Goal: Task Accomplishment & Management: Manage account settings

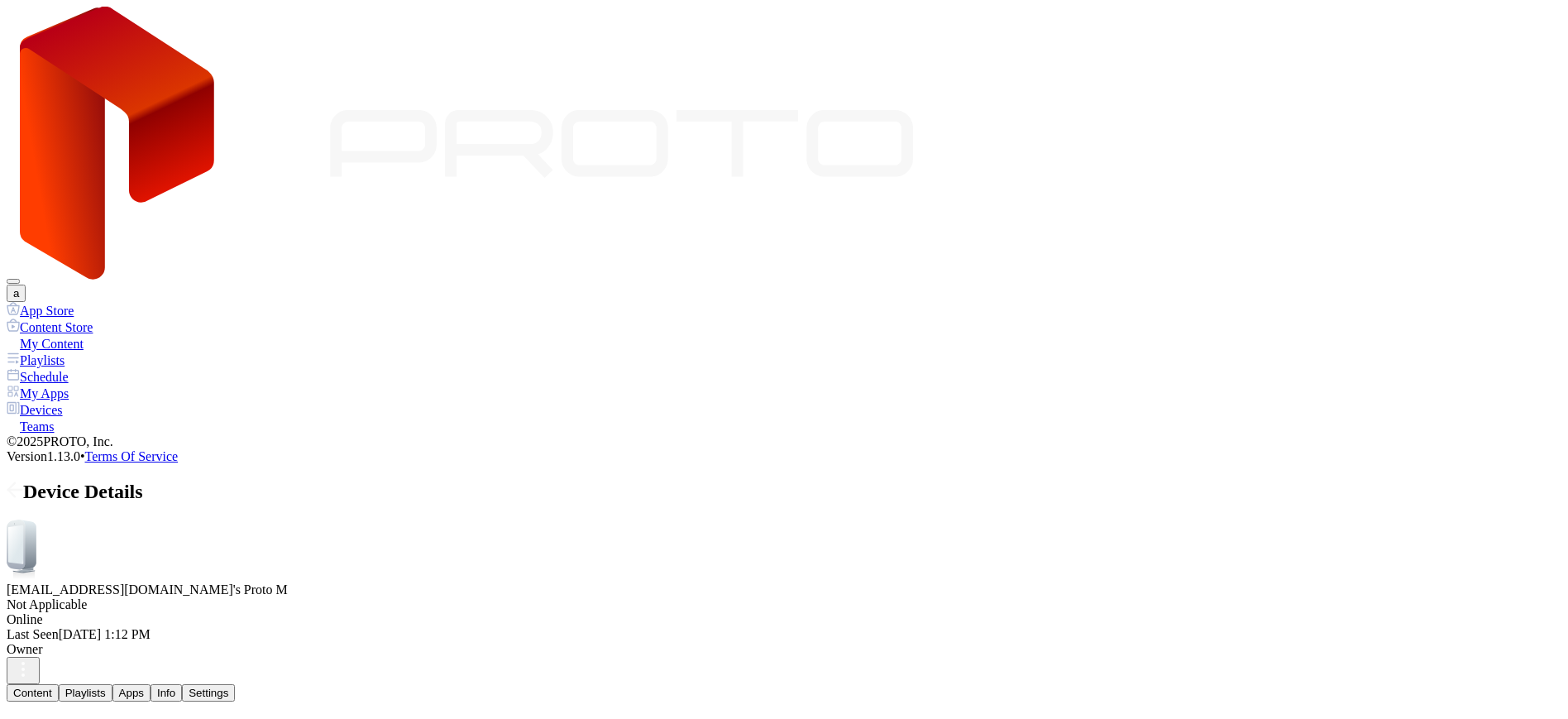
click at [228, 687] on div "Settings" at bounding box center [208, 693] width 40 height 12
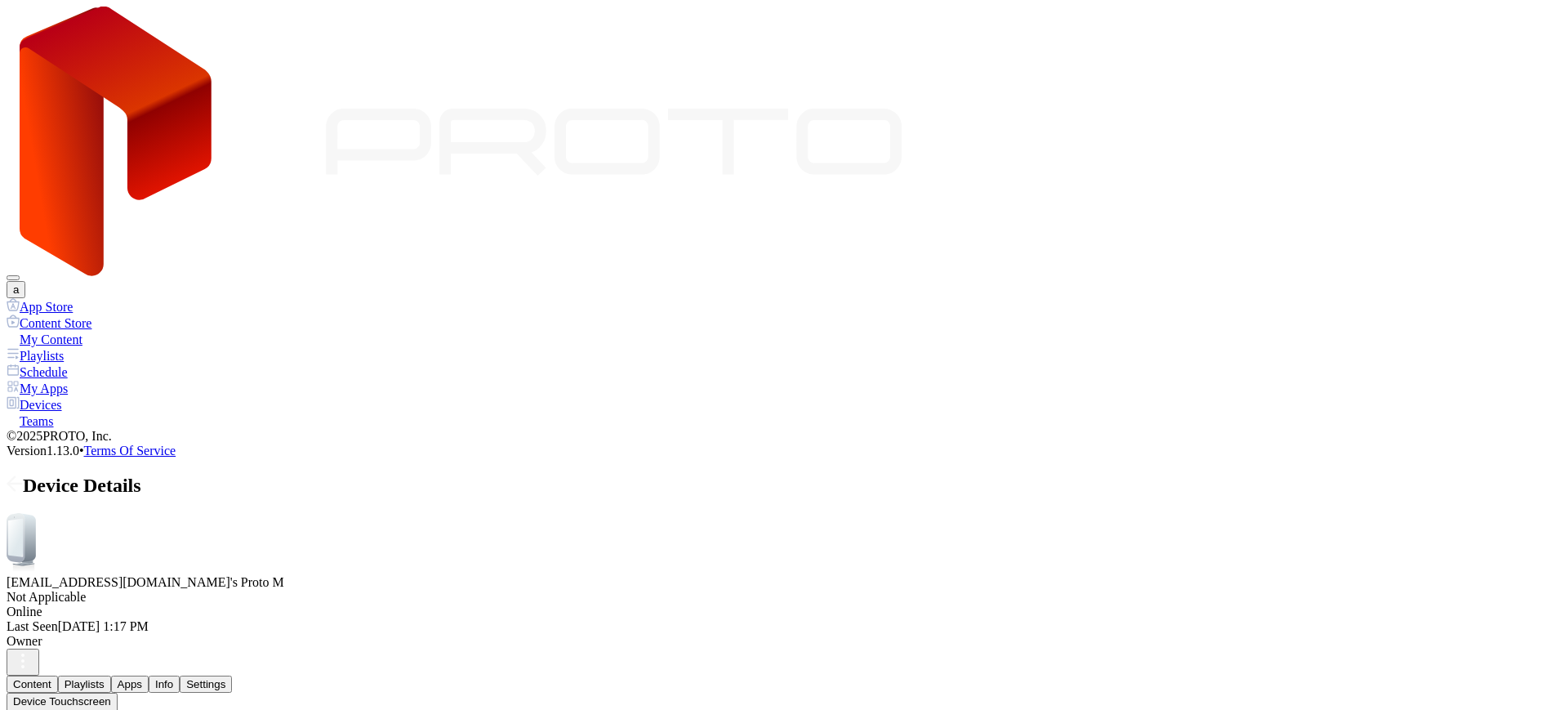
click at [225, 678] on div "Settings" at bounding box center [205, 684] width 39 height 12
click at [22, 484] on icon at bounding box center [15, 484] width 14 height 0
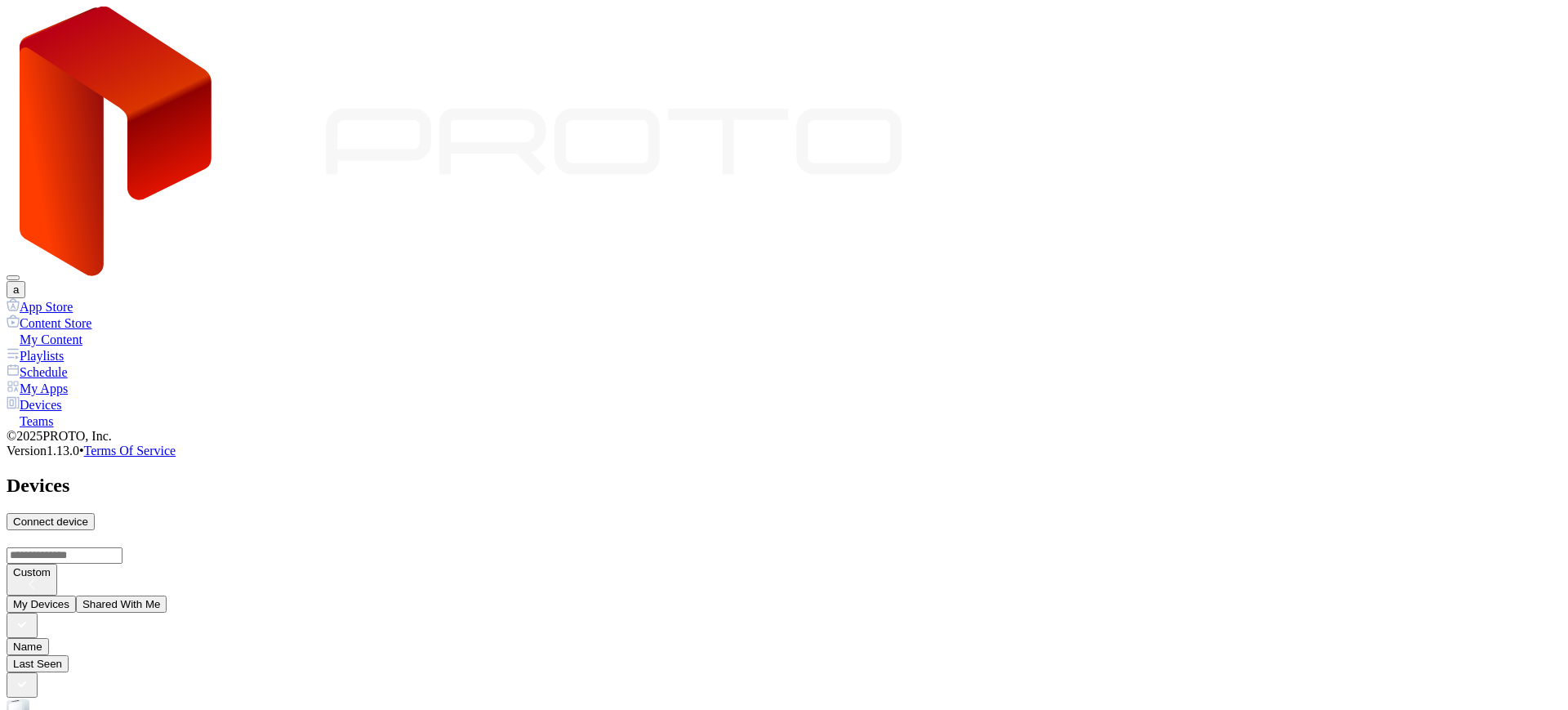
scroll to position [47, 0]
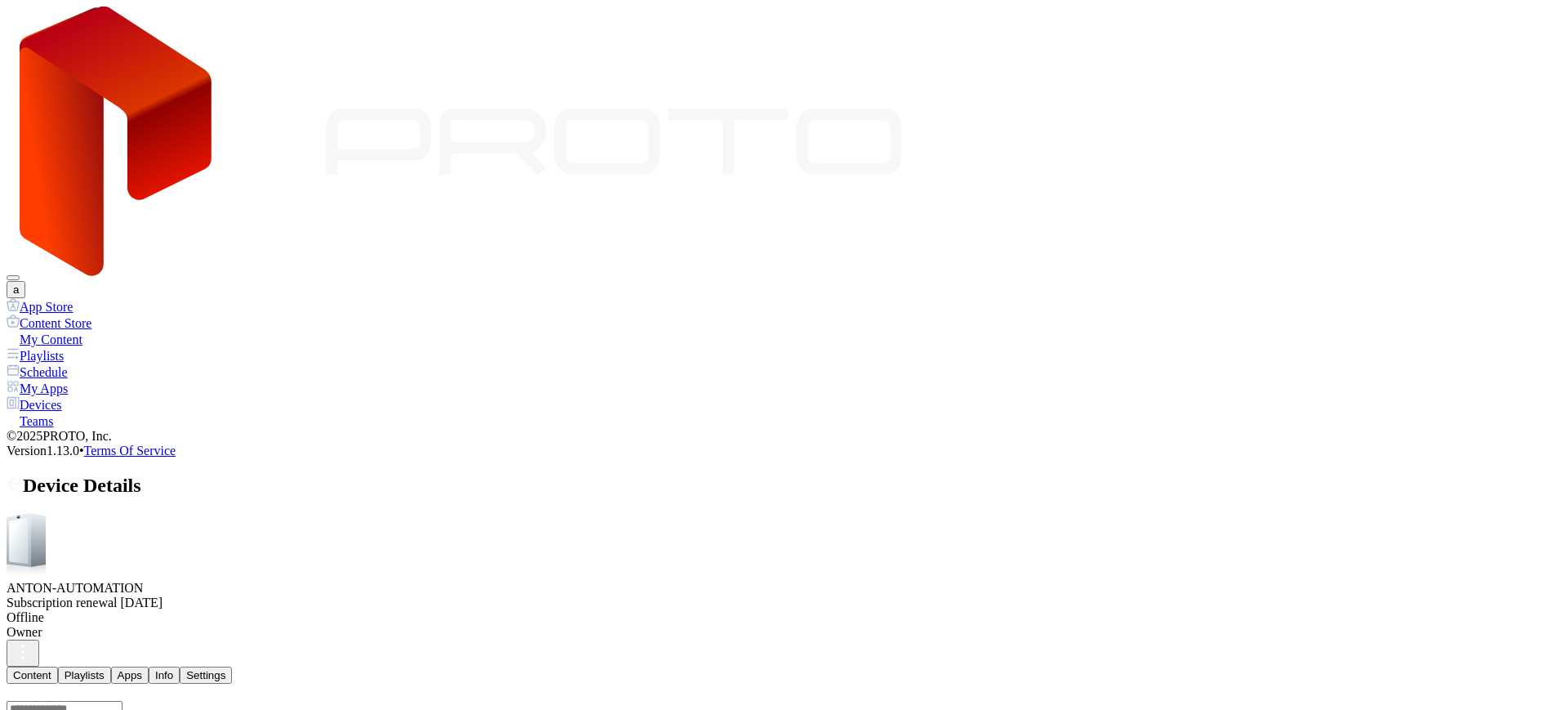
click at [22, 484] on icon at bounding box center [15, 484] width 14 height 0
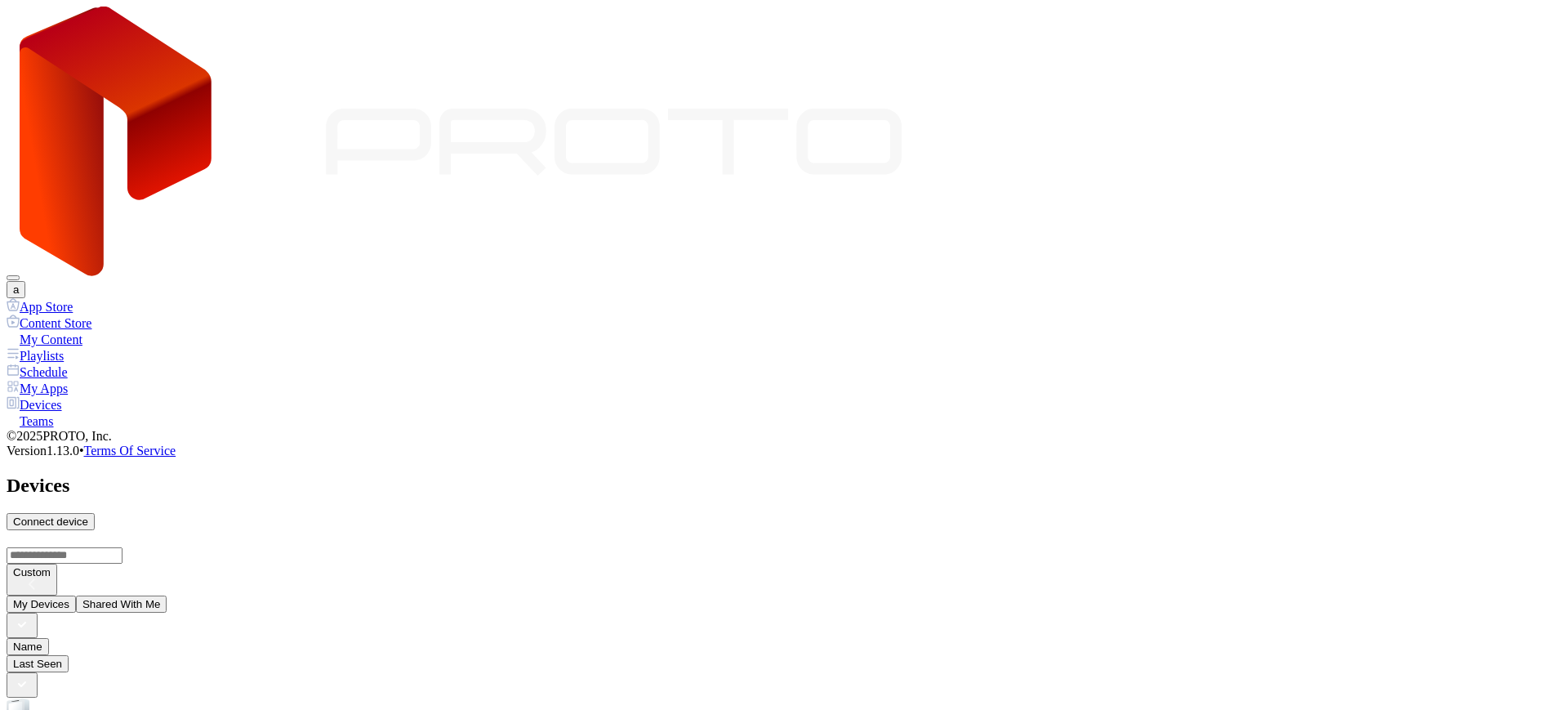
scroll to position [47, 0]
click at [25, 281] on button "a" at bounding box center [16, 290] width 19 height 17
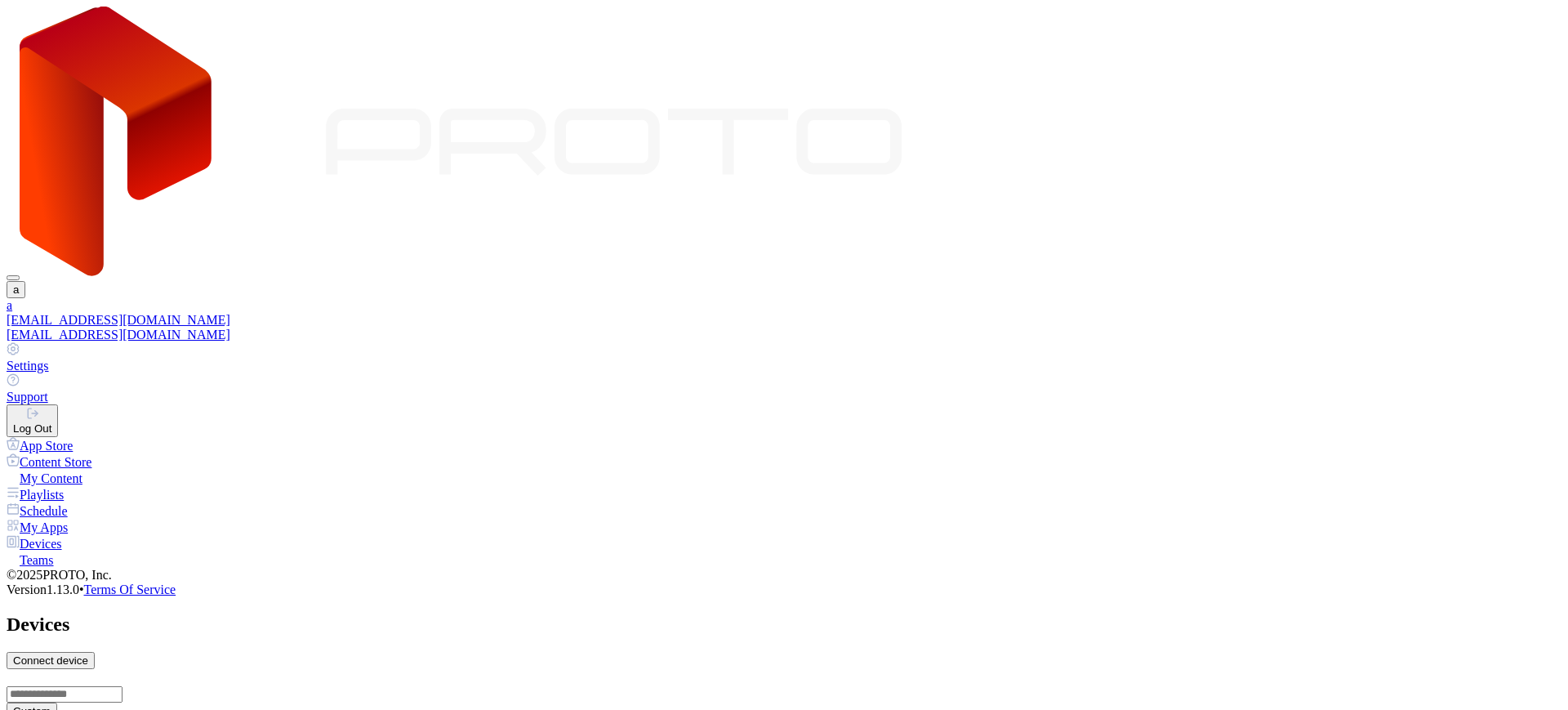
click at [51, 407] on div "button" at bounding box center [32, 415] width 38 height 16
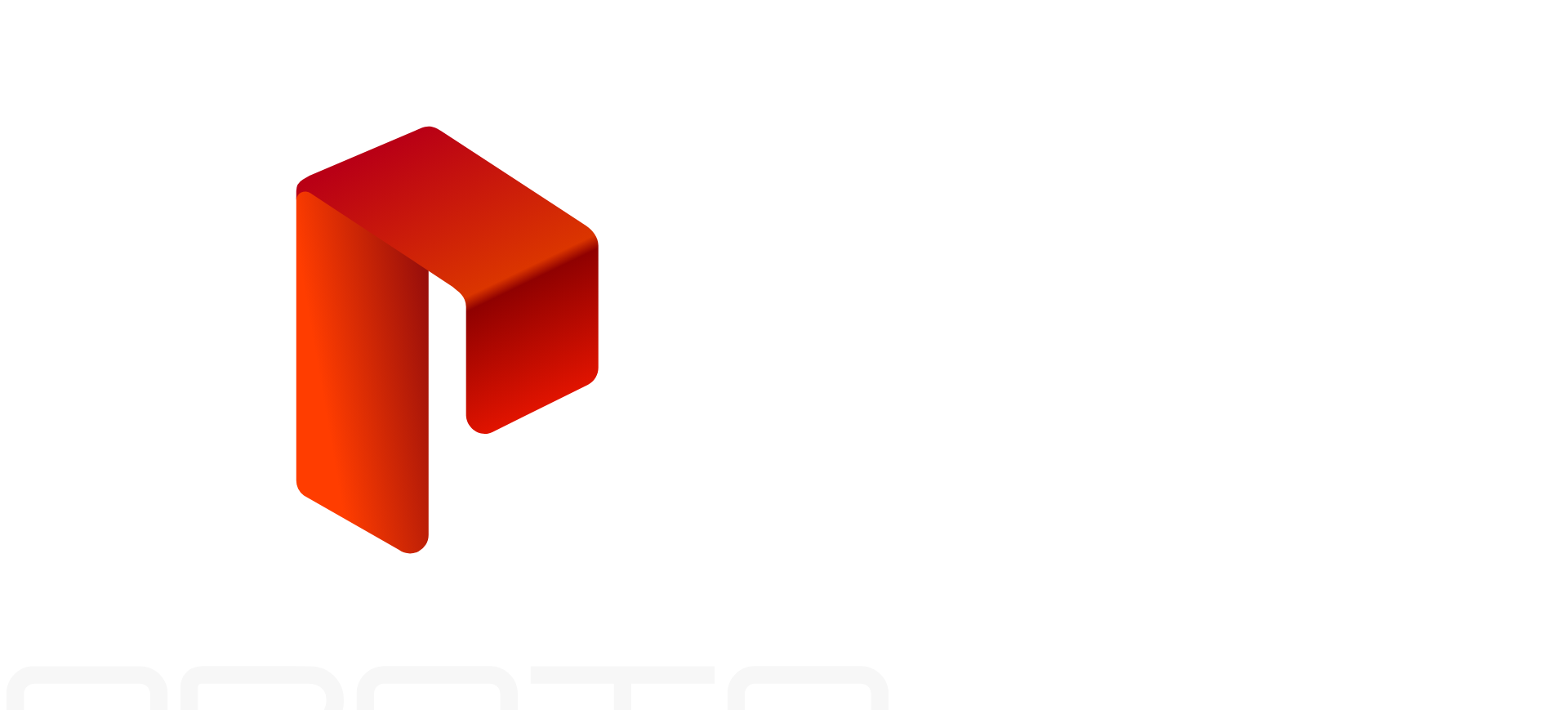
type input "**********"
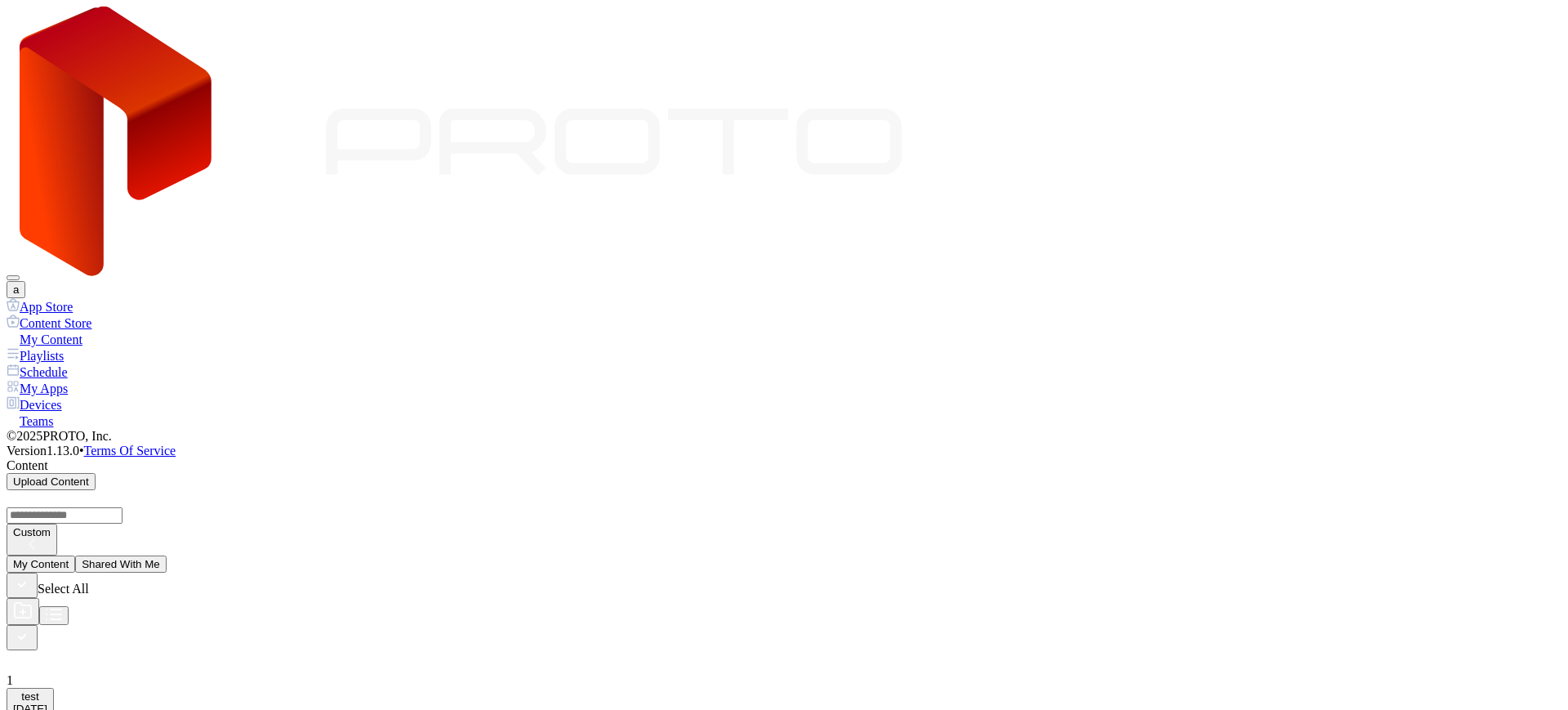
click at [147, 396] on div "Devices" at bounding box center [784, 404] width 1555 height 16
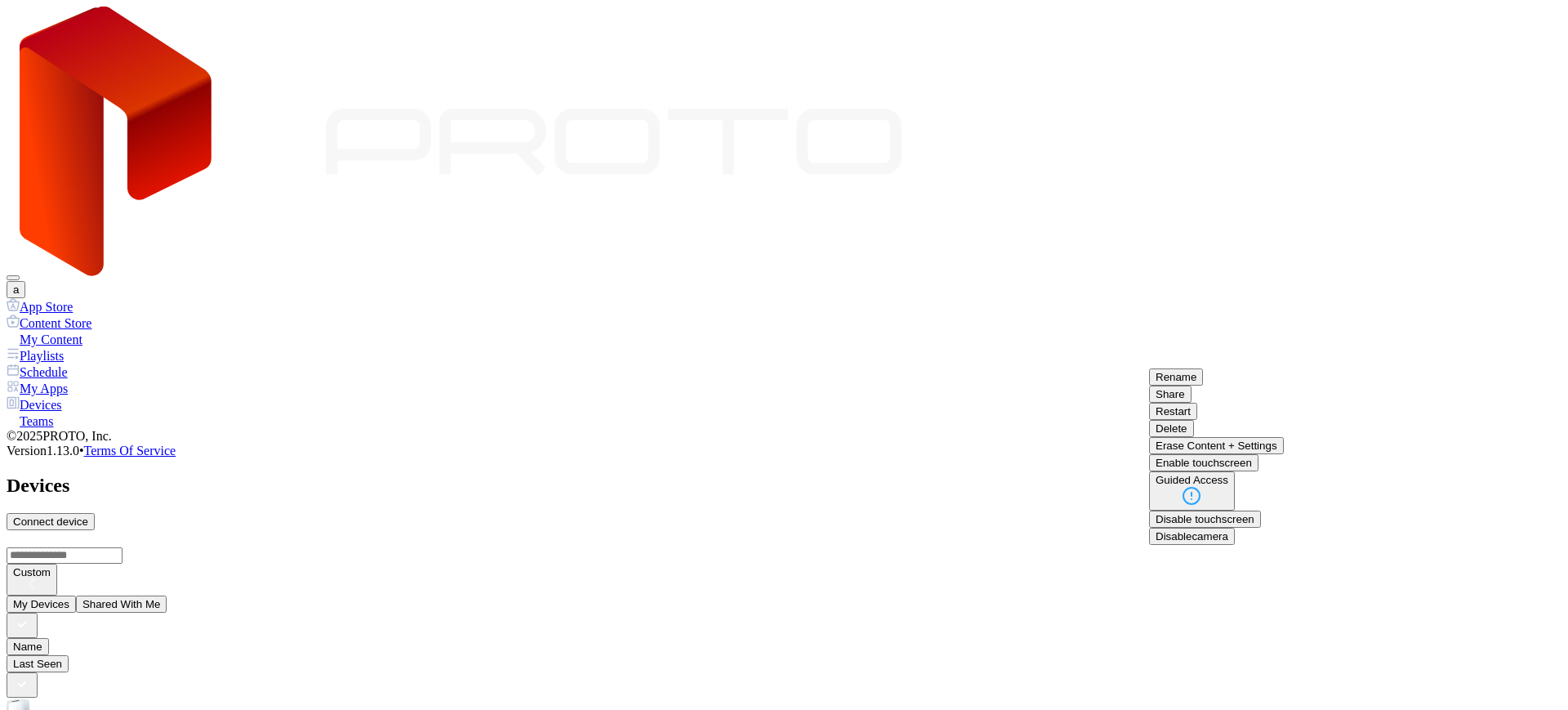
click at [1192, 403] on button "Share" at bounding box center [1169, 394] width 42 height 17
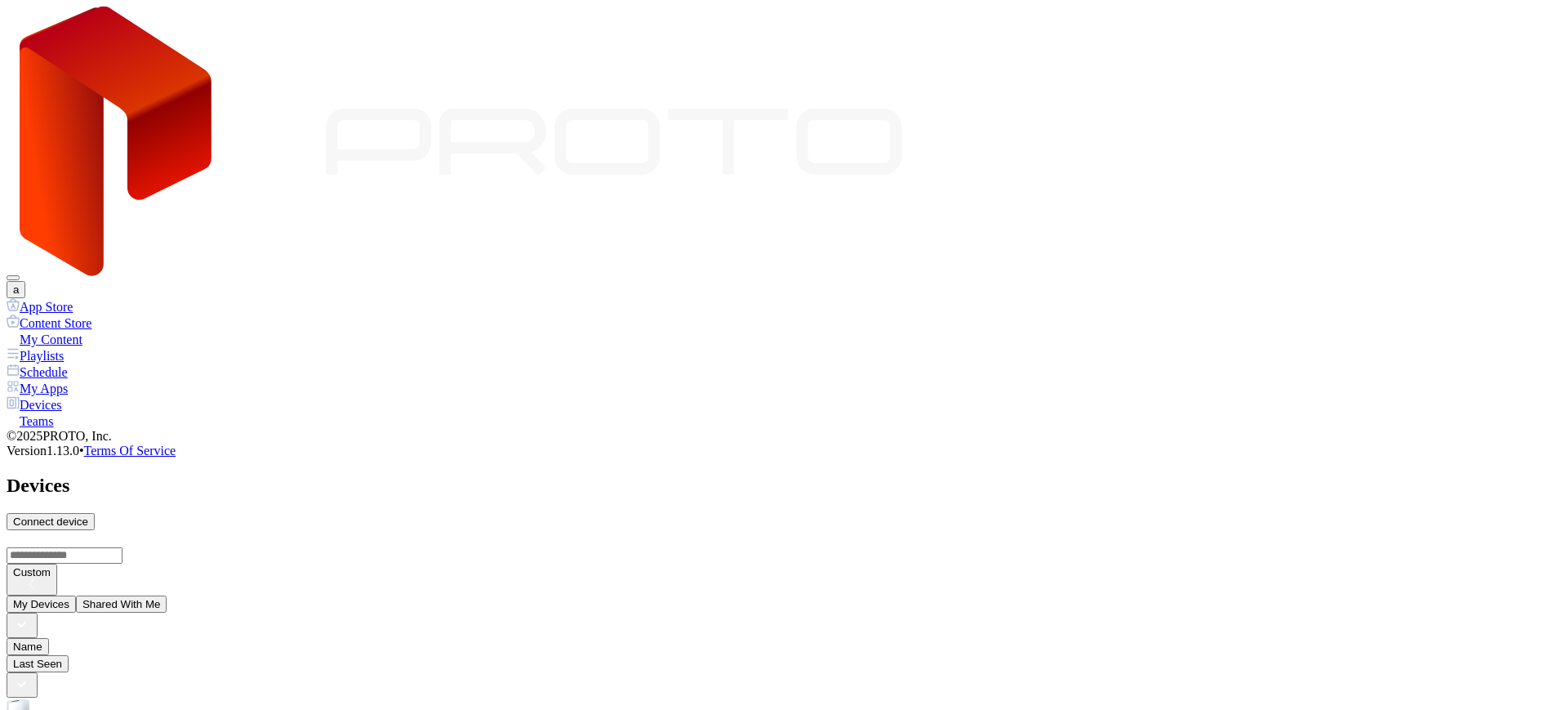
paste input
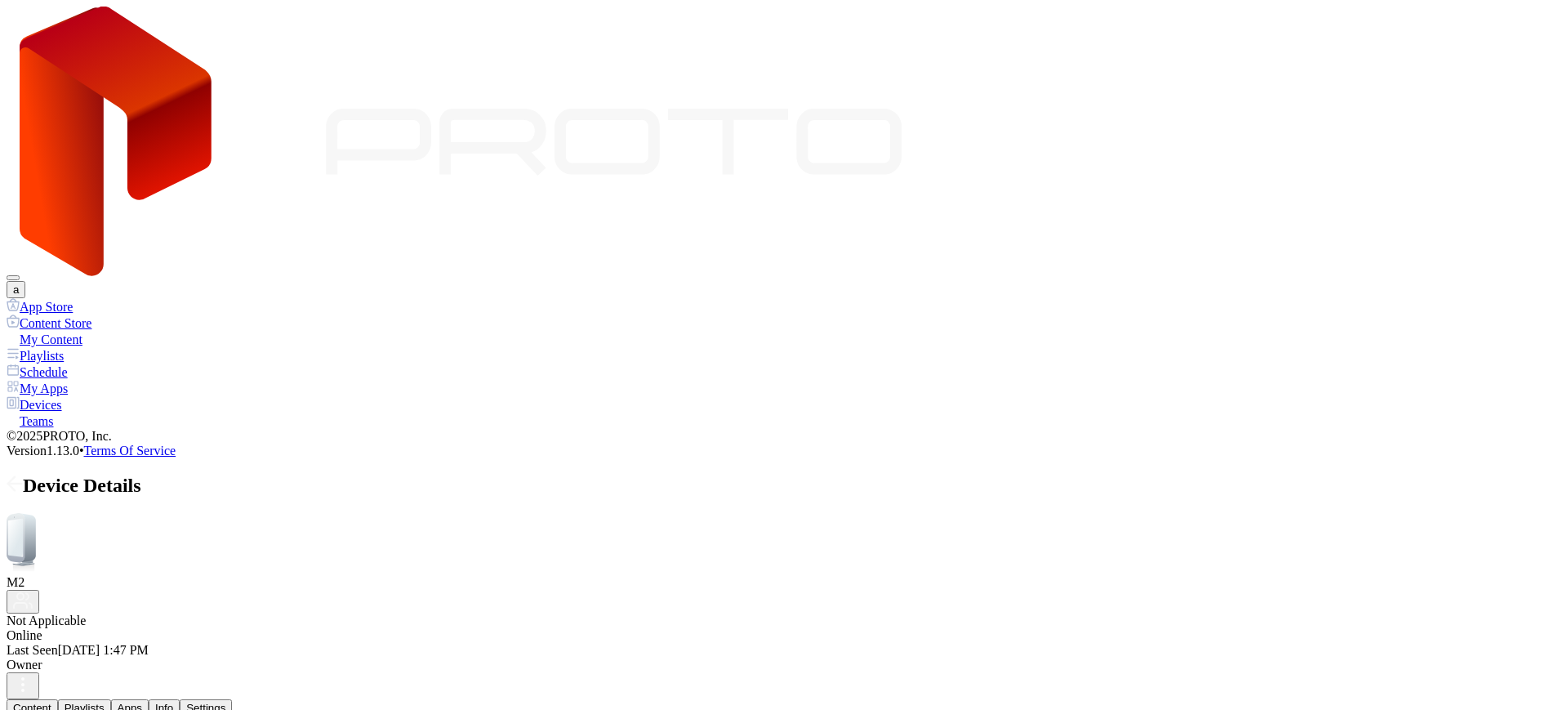
click at [225, 702] on div "Settings" at bounding box center [205, 707] width 39 height 12
click at [478, 700] on div "Content Playlists Apps Info Settings" at bounding box center [784, 708] width 1555 height 17
click at [173, 702] on div "Info" at bounding box center [163, 707] width 18 height 12
click at [303, 709] on div "00E04C02DCB9" at bounding box center [784, 724] width 1555 height 15
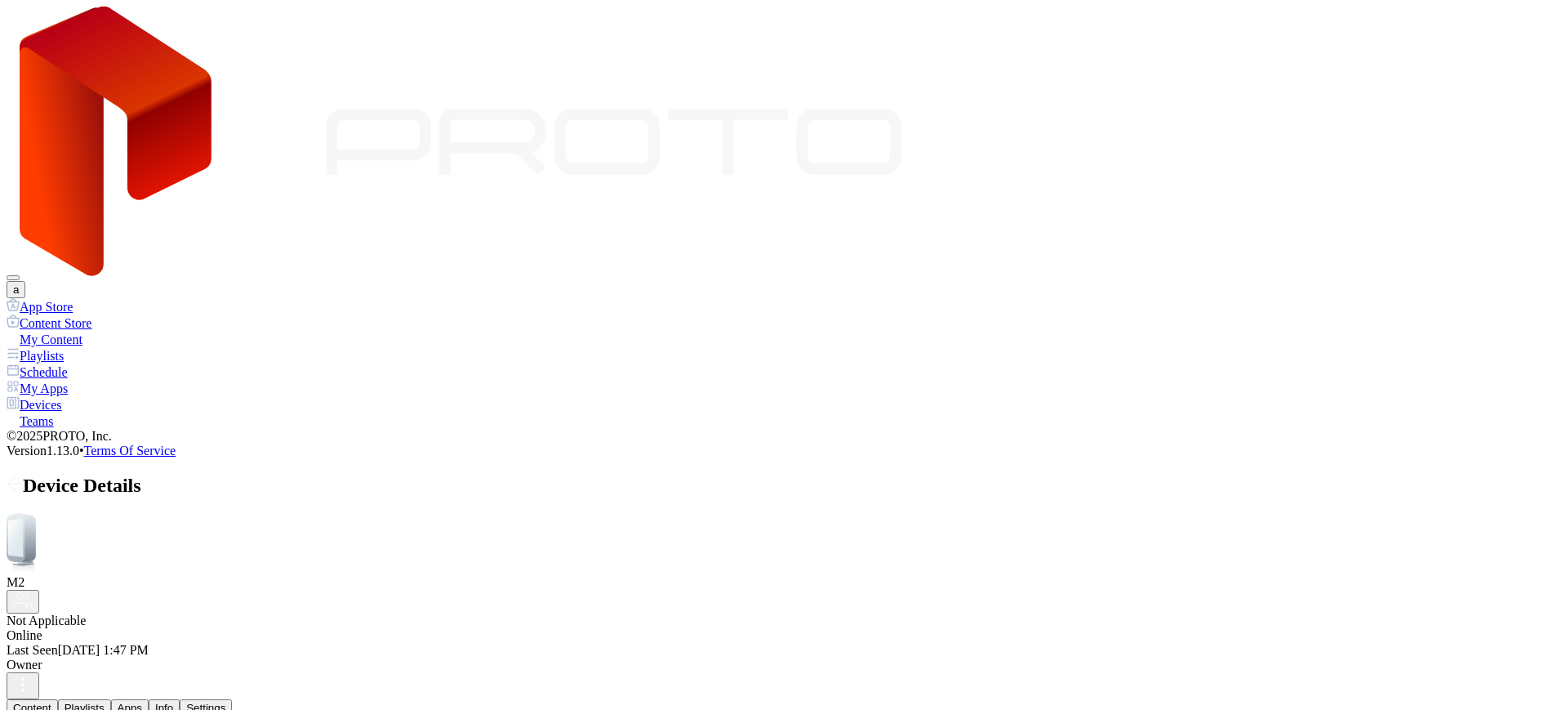
copy div "00E04C02DCB9"
click at [89, 331] on div "My Content" at bounding box center [784, 338] width 1555 height 16
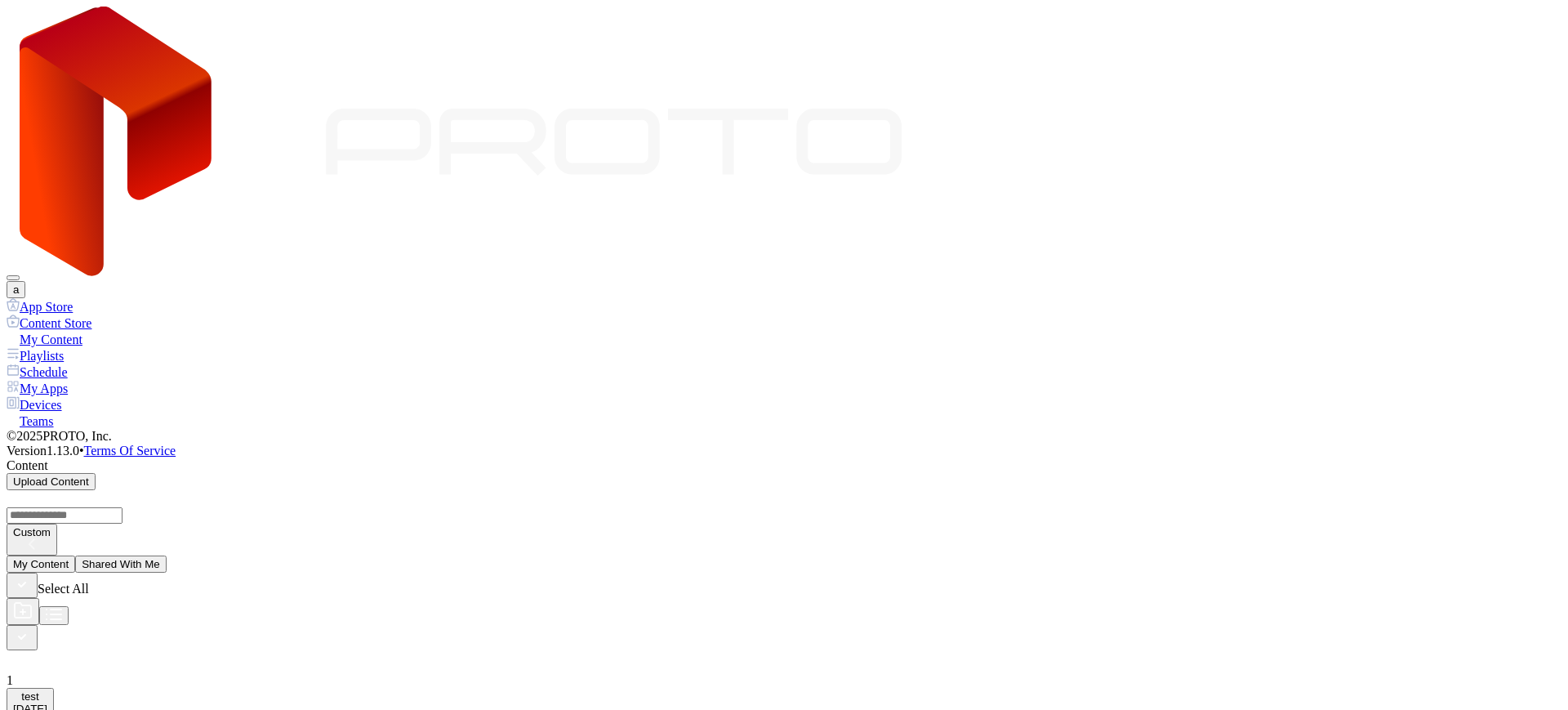
click at [26, 650] on icon at bounding box center [16, 660] width 20 height 20
click at [20, 459] on icon at bounding box center [13, 465] width 13 height 14
click at [31, 628] on icon "button" at bounding box center [21, 636] width 18 height 18
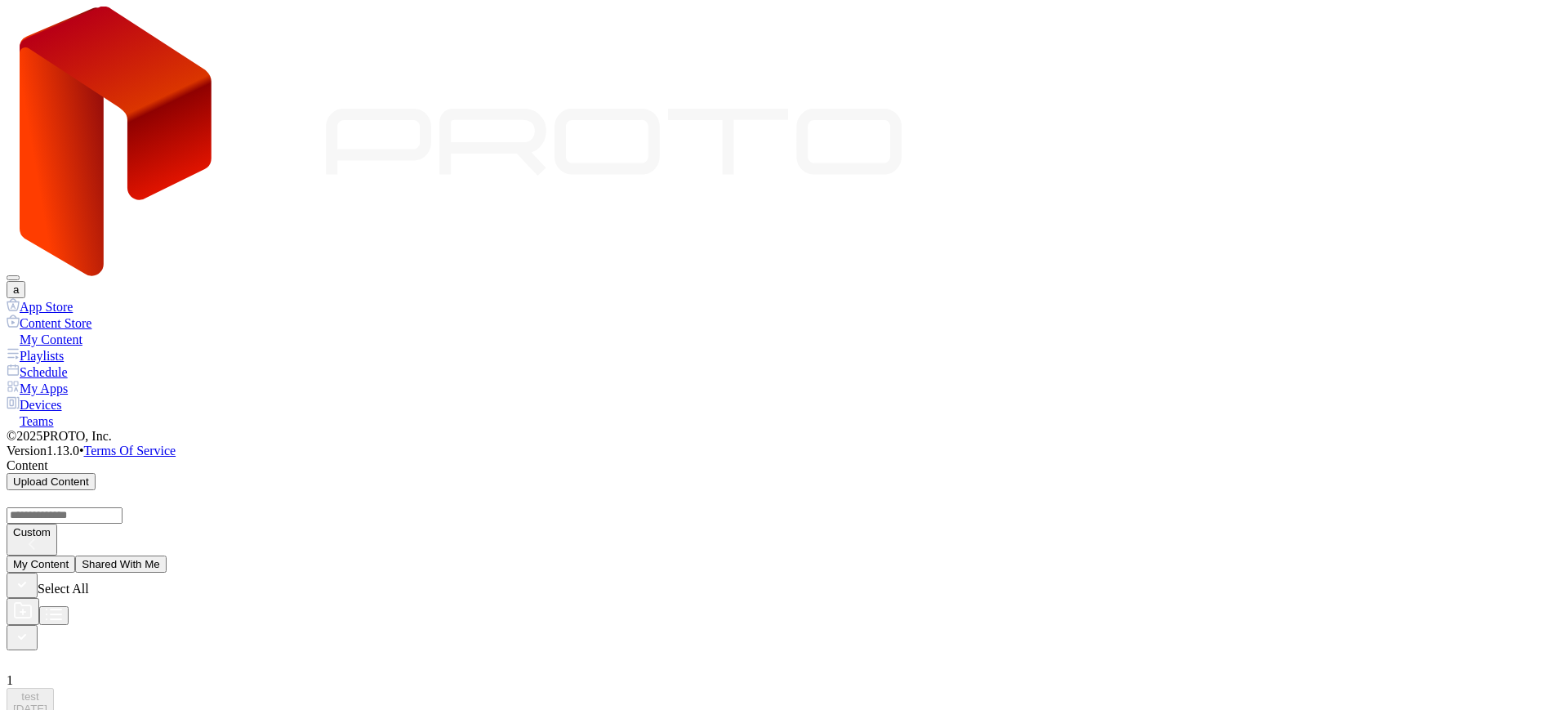
click at [113, 396] on div "Devices" at bounding box center [784, 404] width 1555 height 16
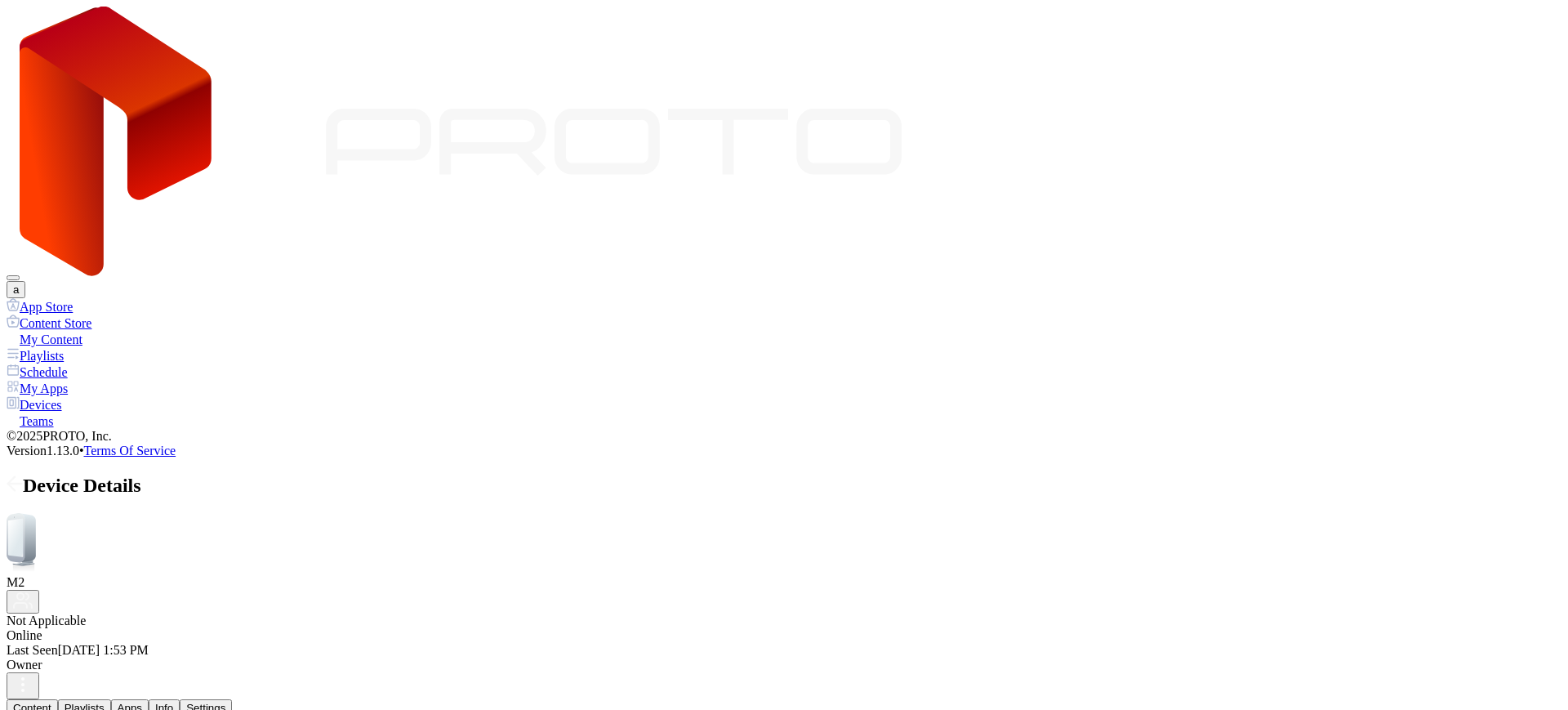
click at [88, 467] on button "Unassign" at bounding box center [58, 476] width 59 height 17
click at [86, 331] on div "My Content" at bounding box center [784, 338] width 1555 height 16
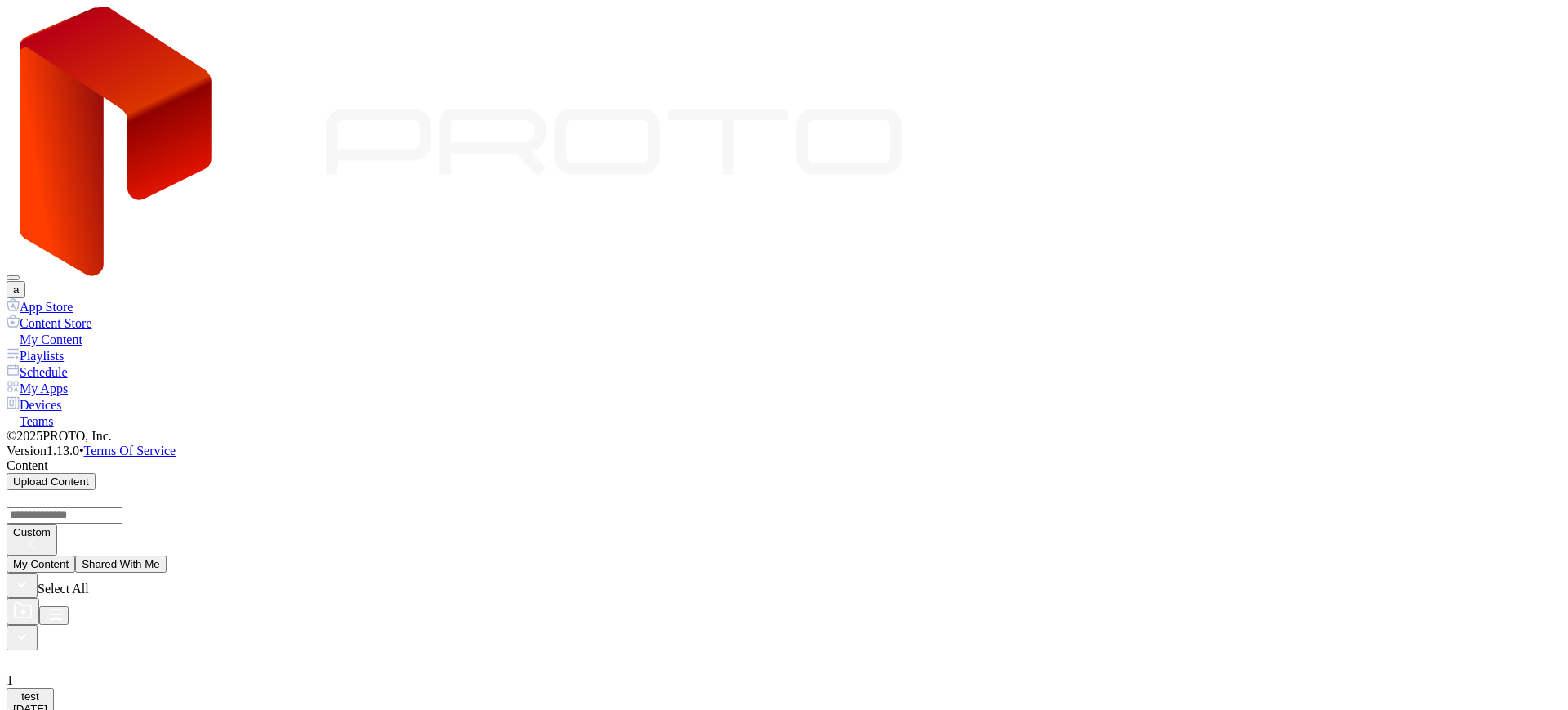
click at [62, 396] on div "Devices" at bounding box center [784, 404] width 1555 height 16
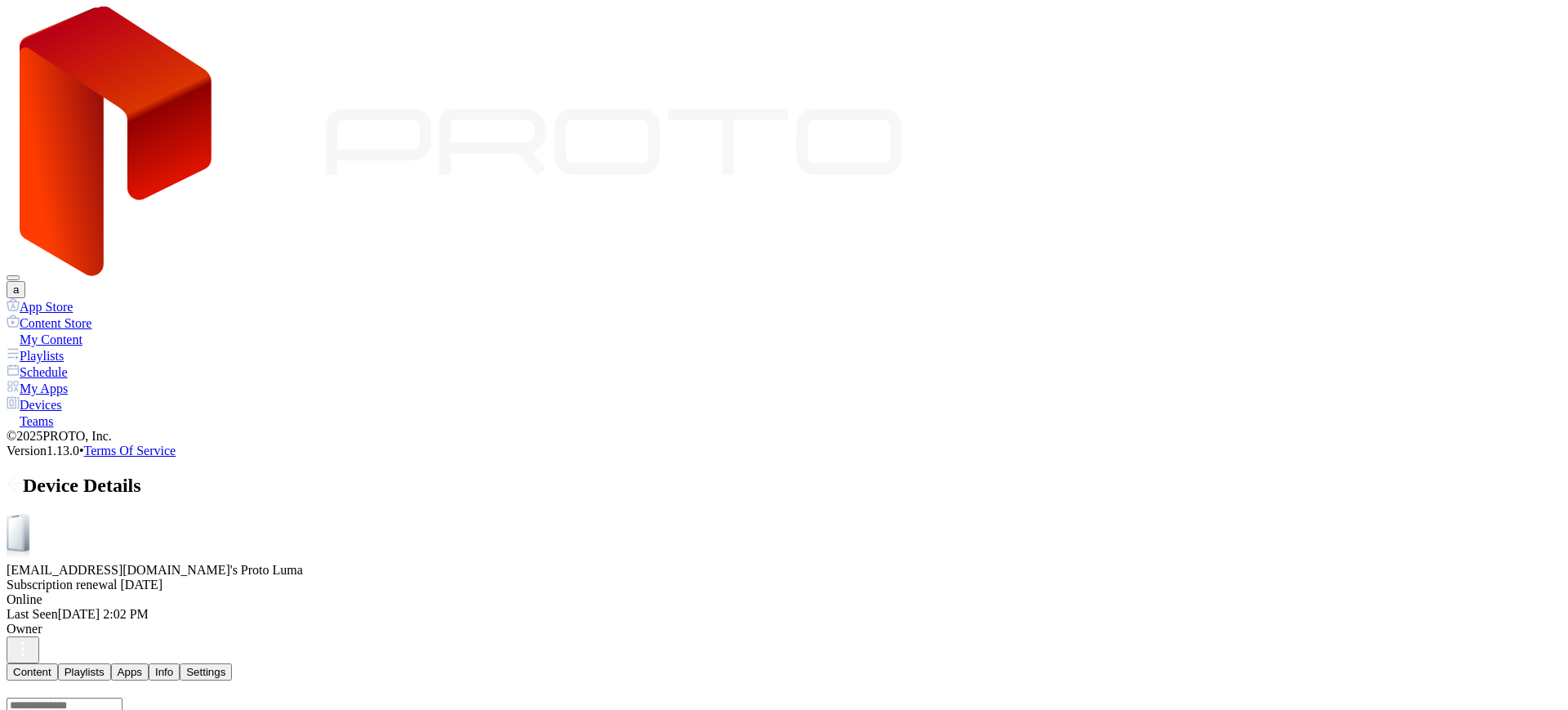
click at [173, 666] on div "Info" at bounding box center [163, 672] width 18 height 12
